Goal: Answer question/provide support

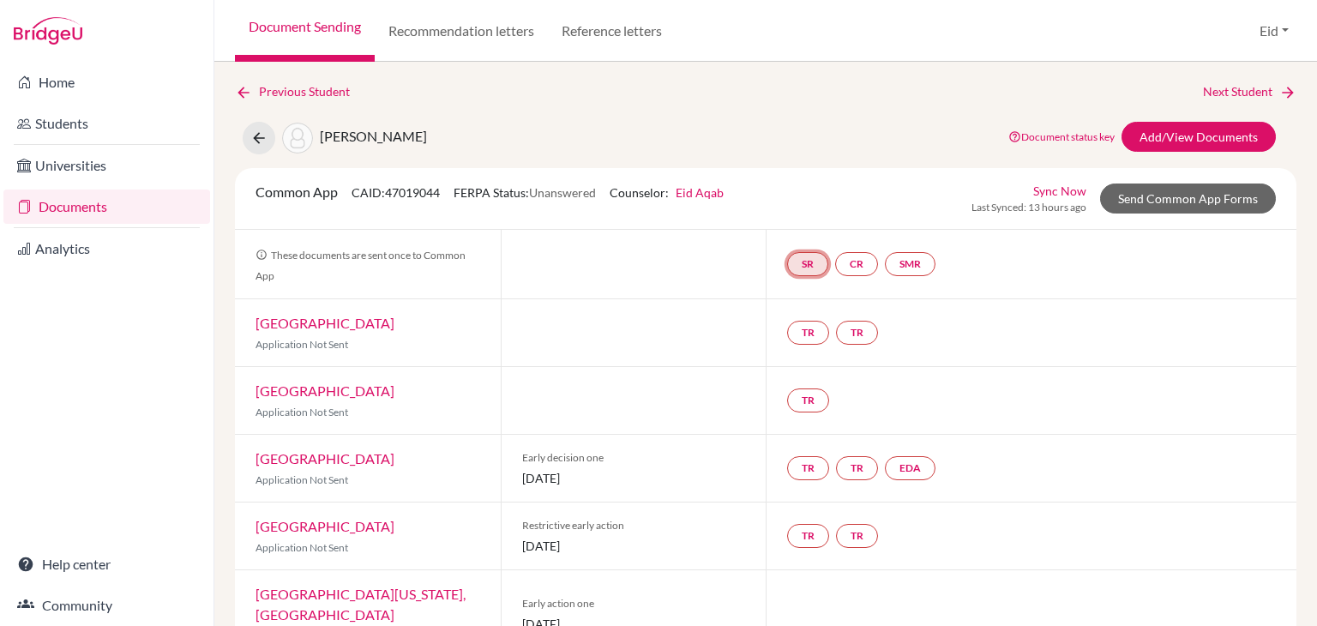
click at [816, 268] on link "SR" at bounding box center [807, 264] width 41 height 24
click at [803, 206] on link "School report" at bounding box center [808, 213] width 73 height 15
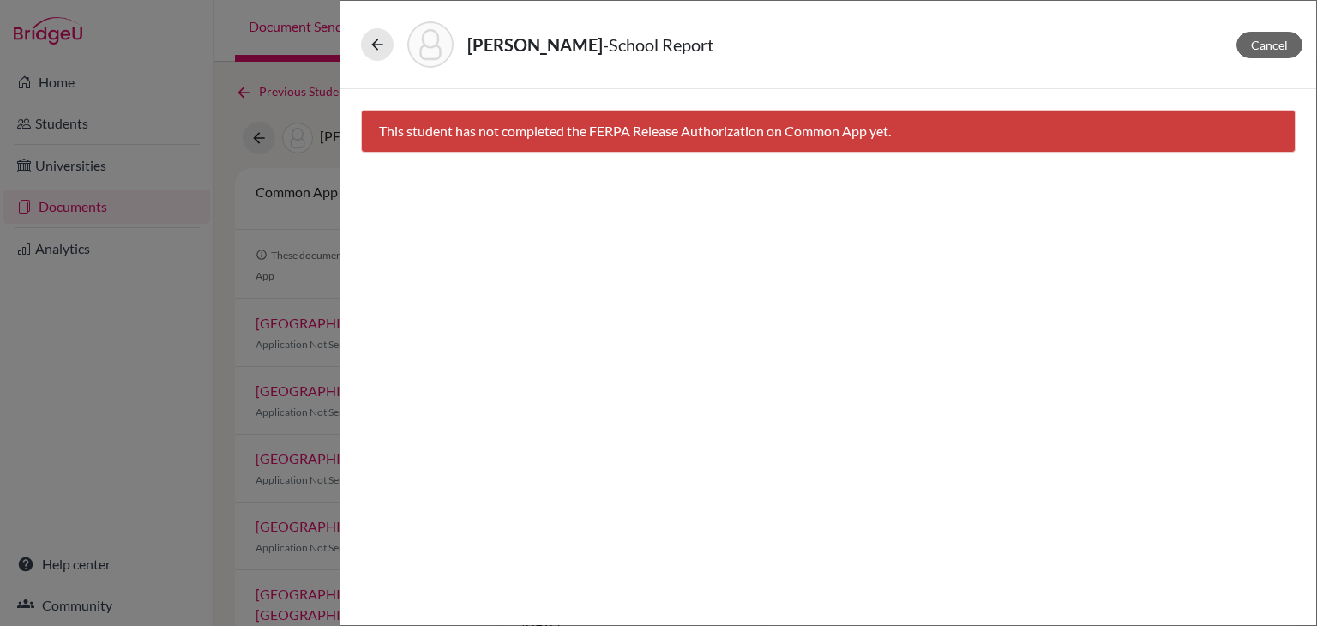
click at [810, 132] on div "This student has not completed the FERPA Release Authorization on Common App ye…" at bounding box center [828, 131] width 935 height 43
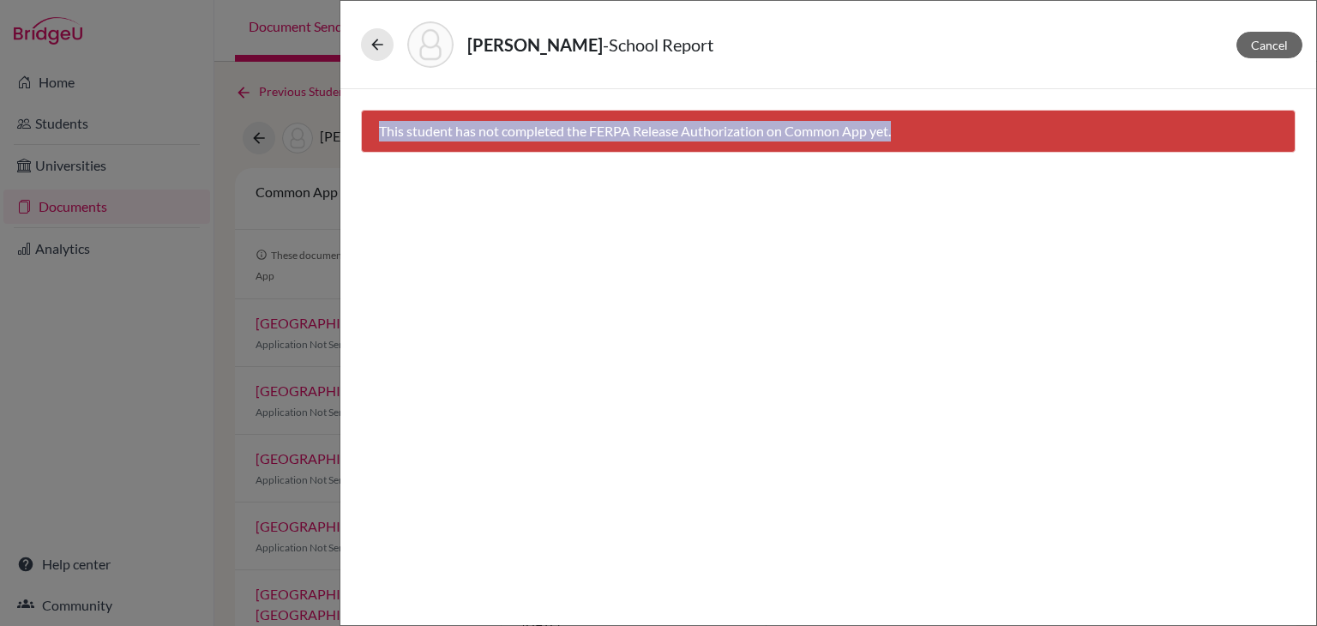
click at [810, 132] on div "This student has not completed the FERPA Release Authorization on Common App ye…" at bounding box center [828, 131] width 935 height 43
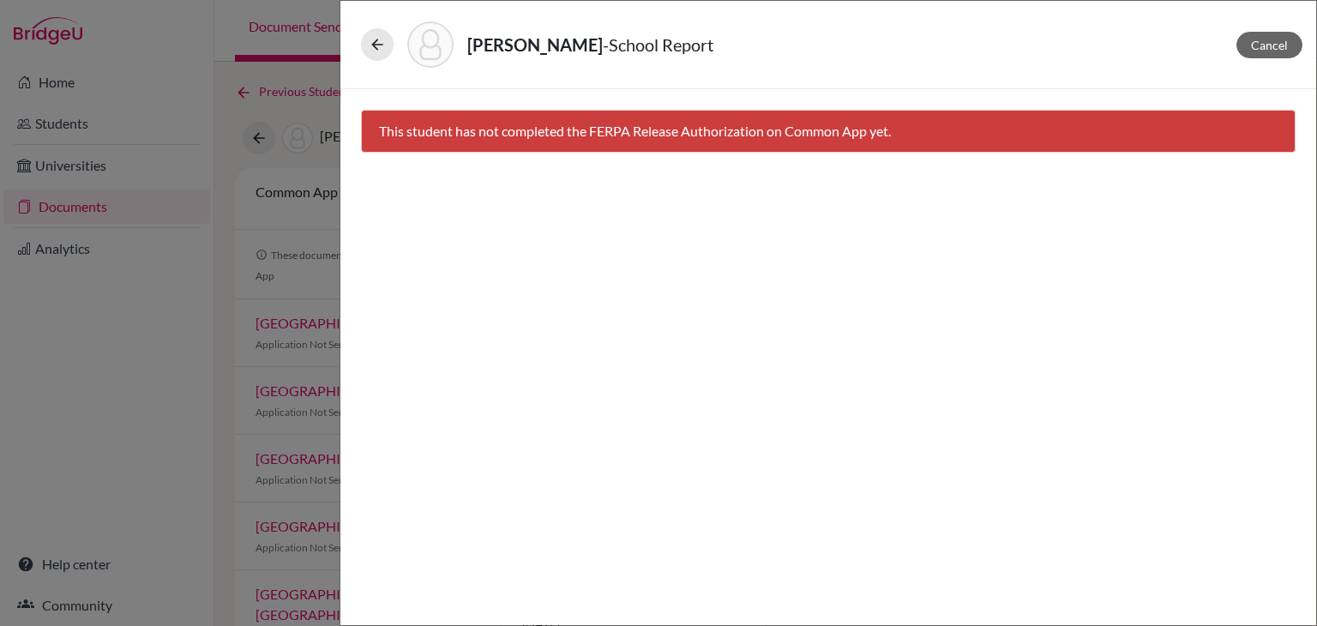
click at [132, 366] on div "ALOMARI, YAHIA - School Report Cancel This student has not completed the FERPA …" at bounding box center [658, 313] width 1317 height 626
click at [1265, 46] on span "Cancel" at bounding box center [1269, 45] width 37 height 15
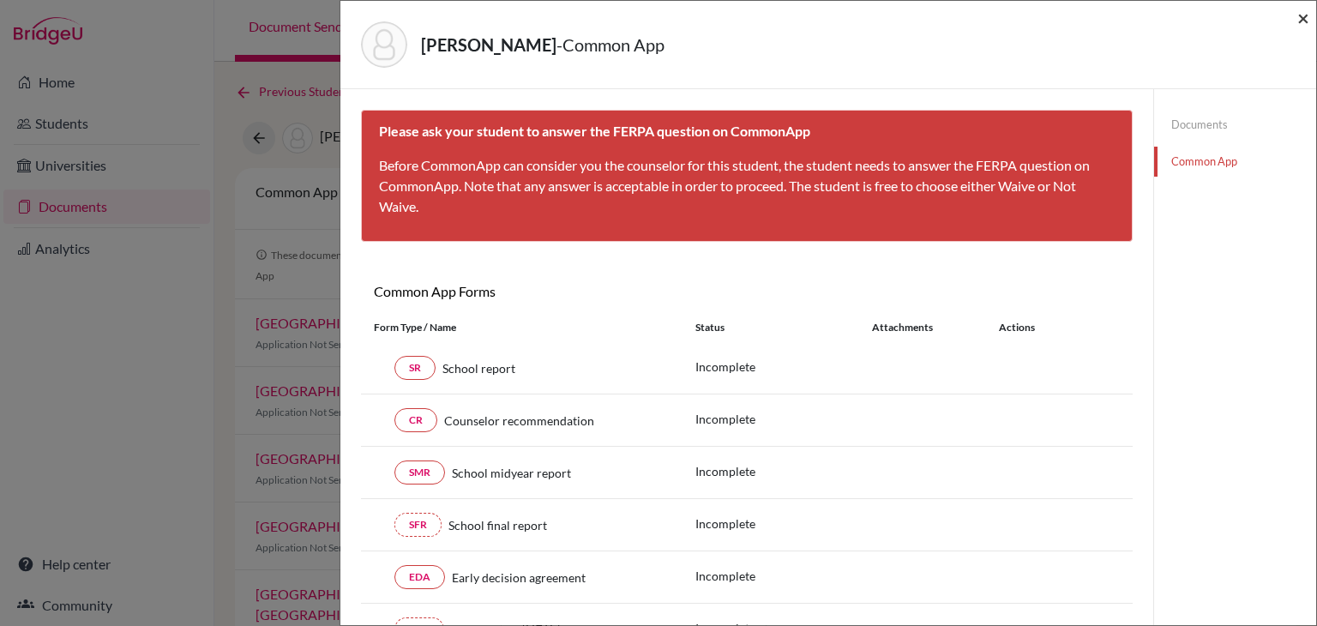
click at [1306, 13] on span "×" at bounding box center [1304, 17] width 12 height 25
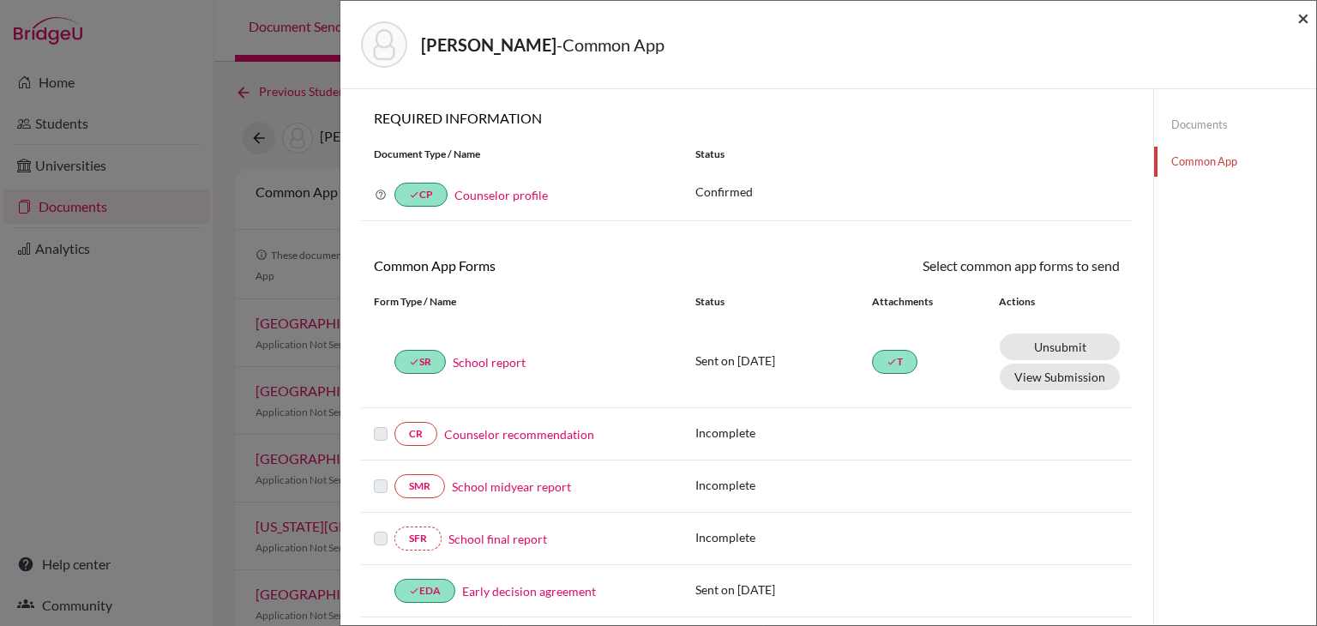
click at [1309, 18] on span "×" at bounding box center [1304, 17] width 12 height 25
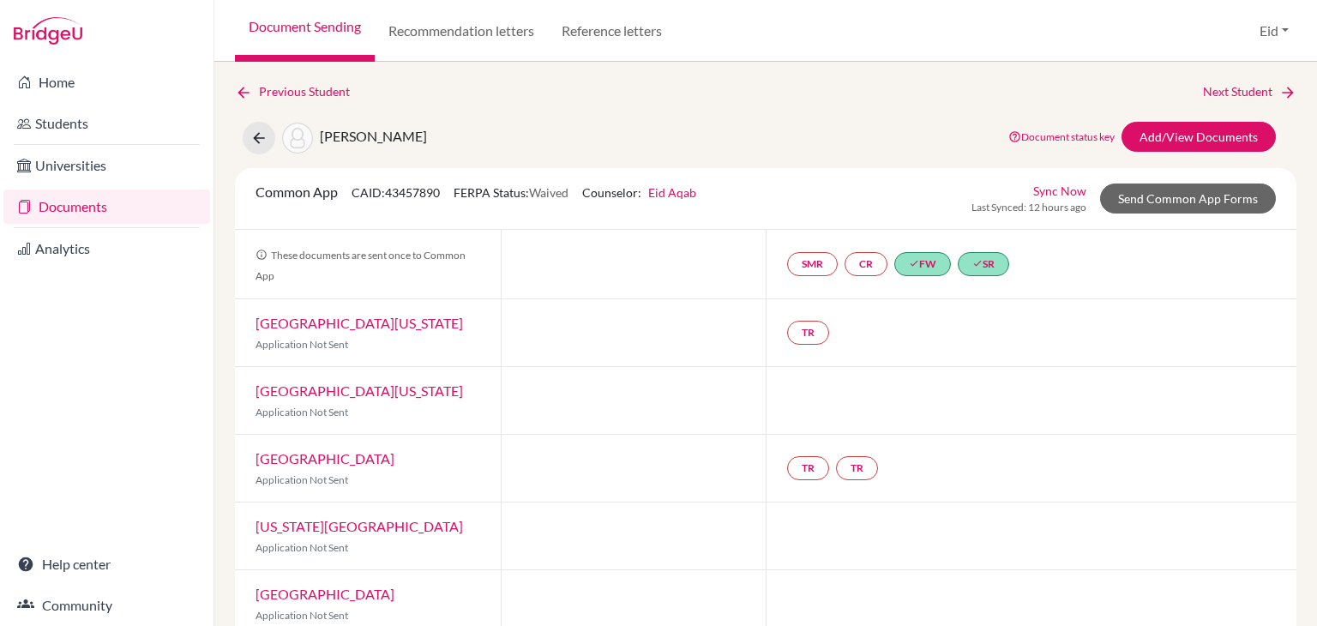
click at [63, 196] on link "Documents" at bounding box center [106, 207] width 207 height 34
click at [89, 207] on link "Documents" at bounding box center [106, 207] width 207 height 34
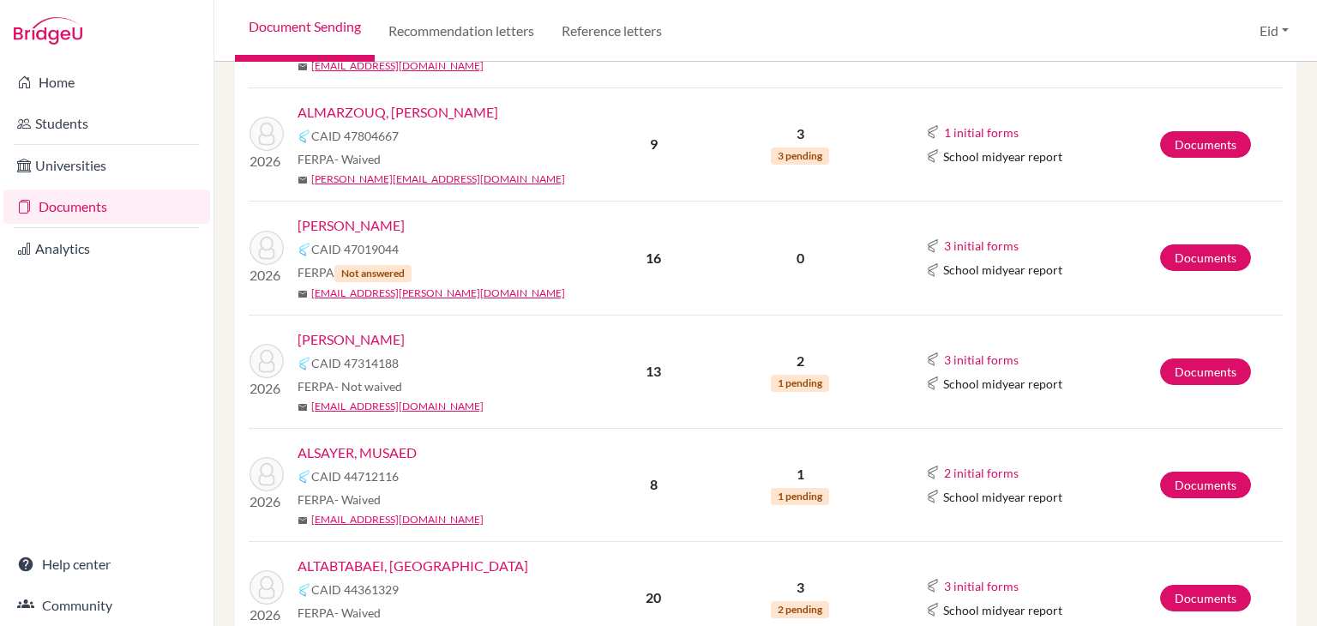
scroll to position [686, 0]
click at [358, 328] on link "[PERSON_NAME]" at bounding box center [351, 338] width 107 height 21
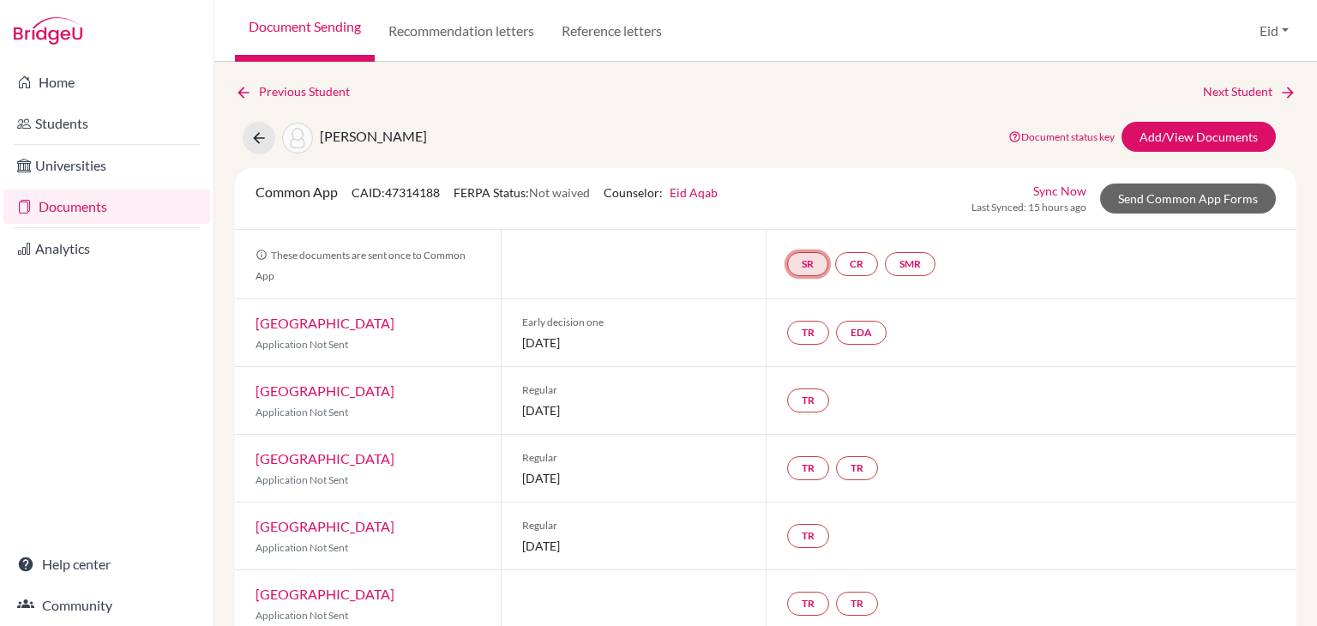
click at [809, 267] on link "SR" at bounding box center [807, 264] width 41 height 24
click at [817, 182] on h3 "School report" at bounding box center [808, 181] width 100 height 31
click at [811, 207] on link "School report" at bounding box center [808, 213] width 73 height 15
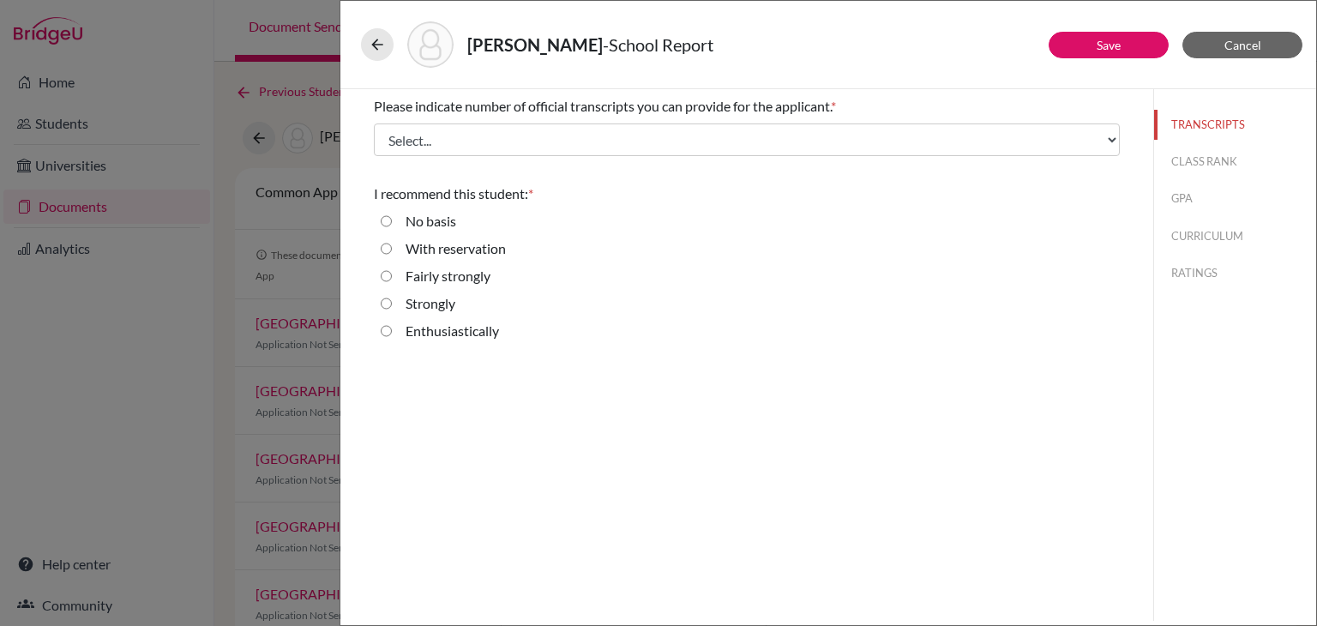
click at [388, 274] on strongly "Fairly strongly" at bounding box center [386, 276] width 11 height 21
radio strongly "true"
click at [1091, 44] on button "Save" at bounding box center [1109, 45] width 120 height 27
